Goal: Find specific page/section: Find specific page/section

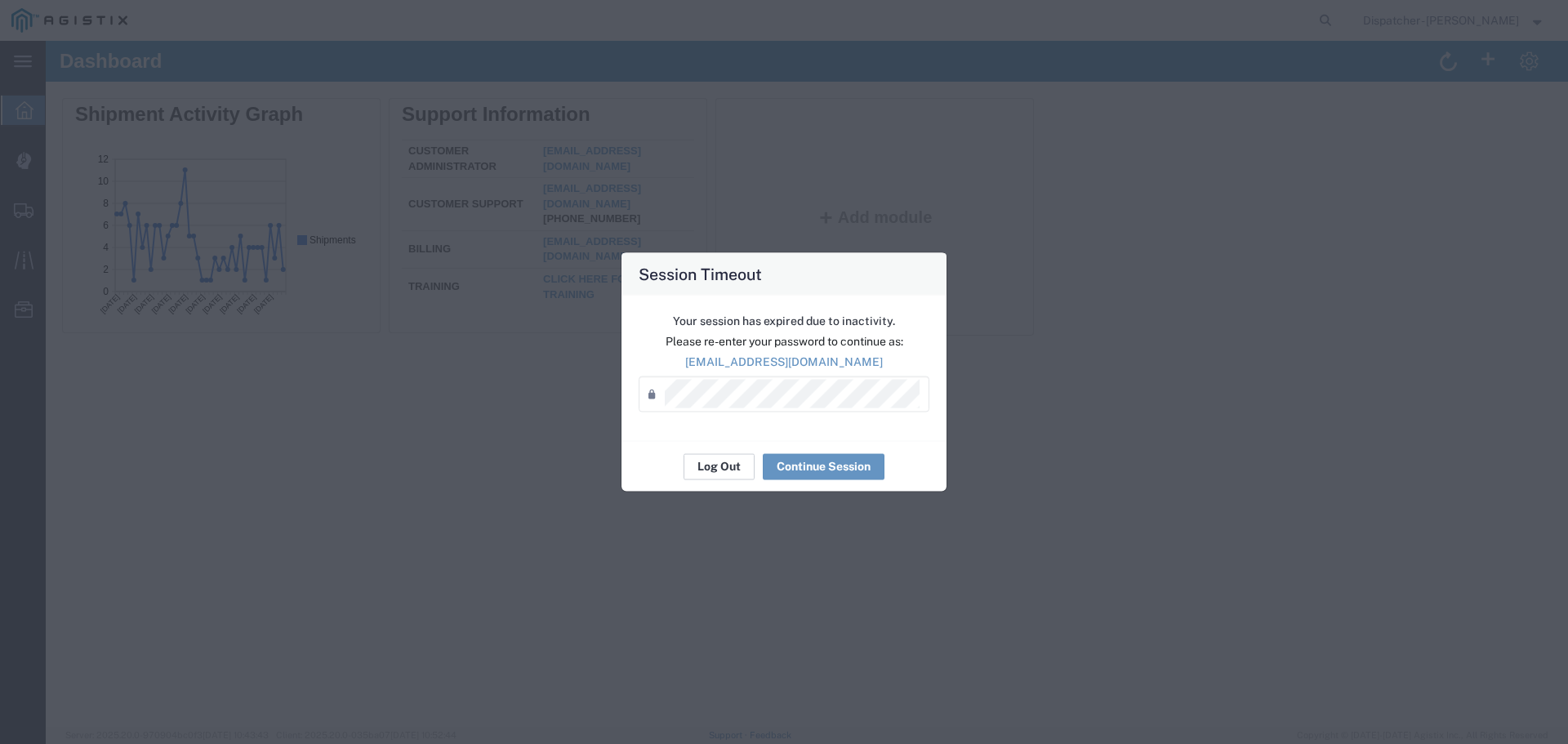
click at [715, 467] on button "Log Out" at bounding box center [719, 466] width 71 height 26
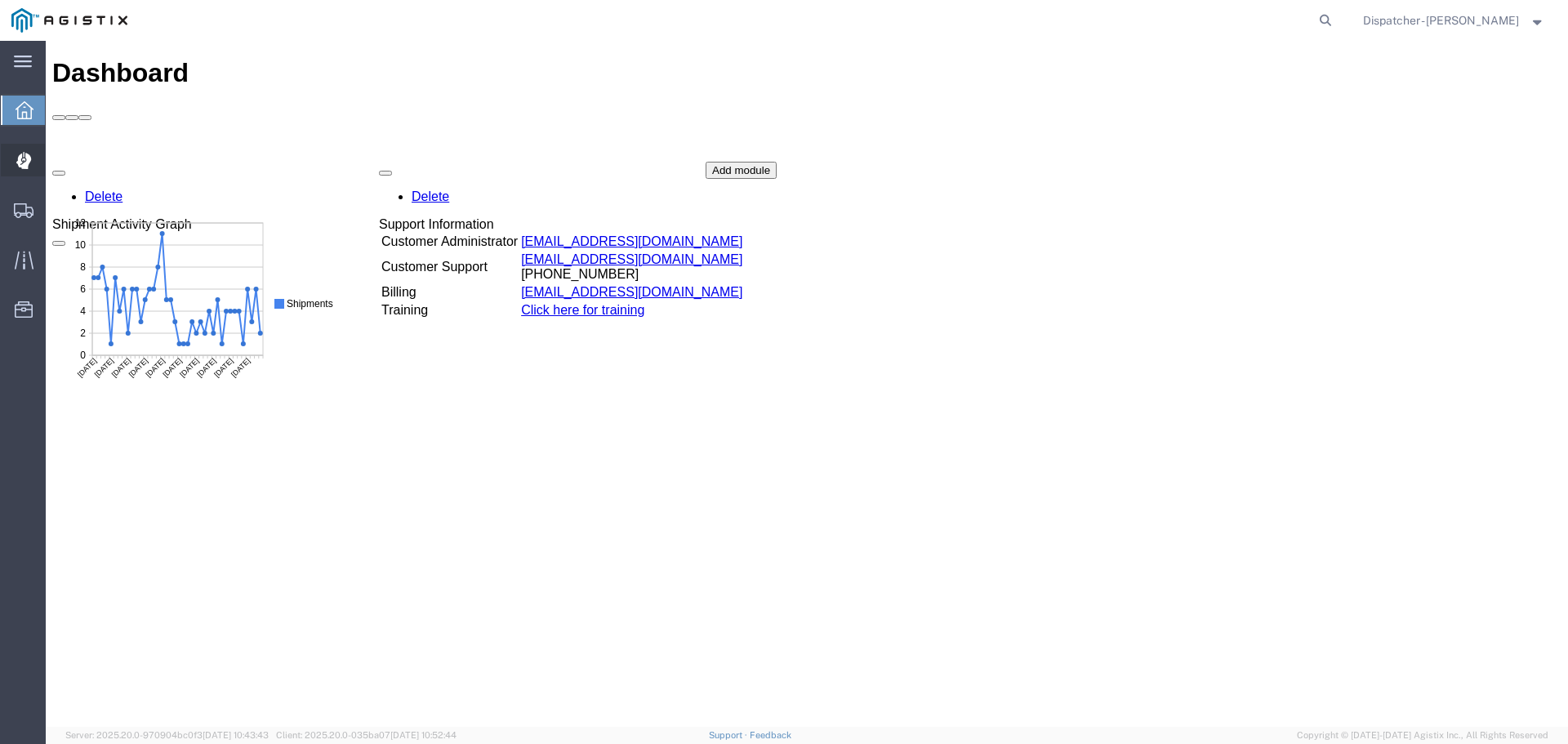
click at [18, 166] on icon at bounding box center [23, 160] width 15 height 17
